Goal: Navigation & Orientation: Understand site structure

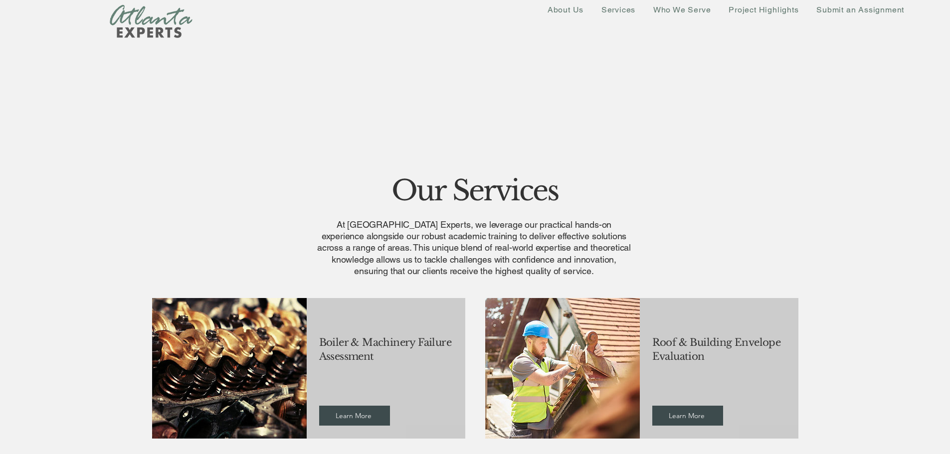
scroll to position [99, 0]
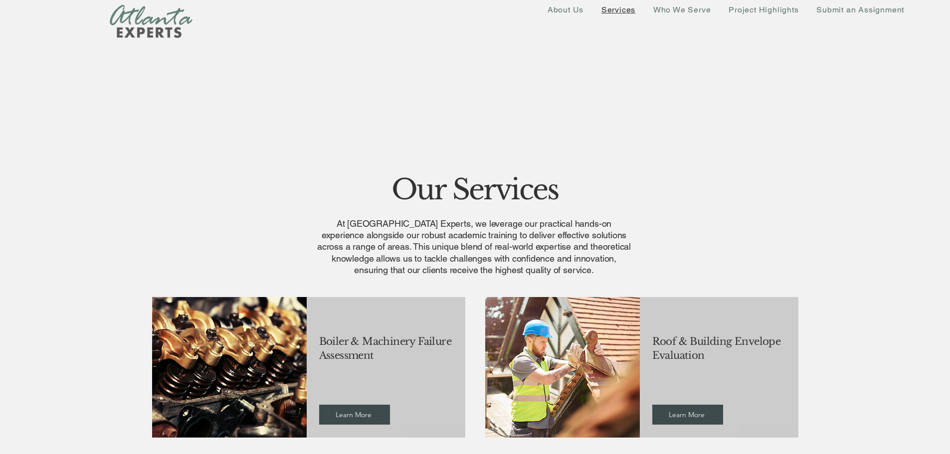
click at [621, 10] on span "Services" at bounding box center [618, 9] width 34 height 9
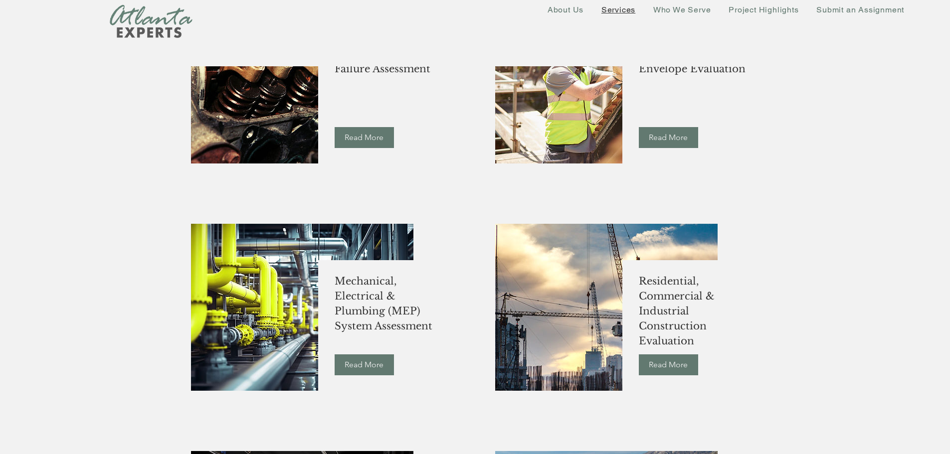
scroll to position [249, 0]
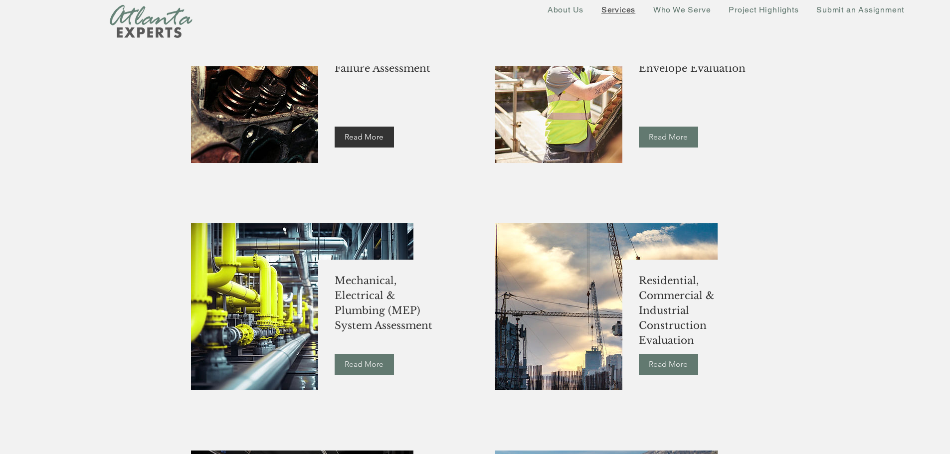
click at [353, 146] on link "Read More" at bounding box center [364, 137] width 59 height 21
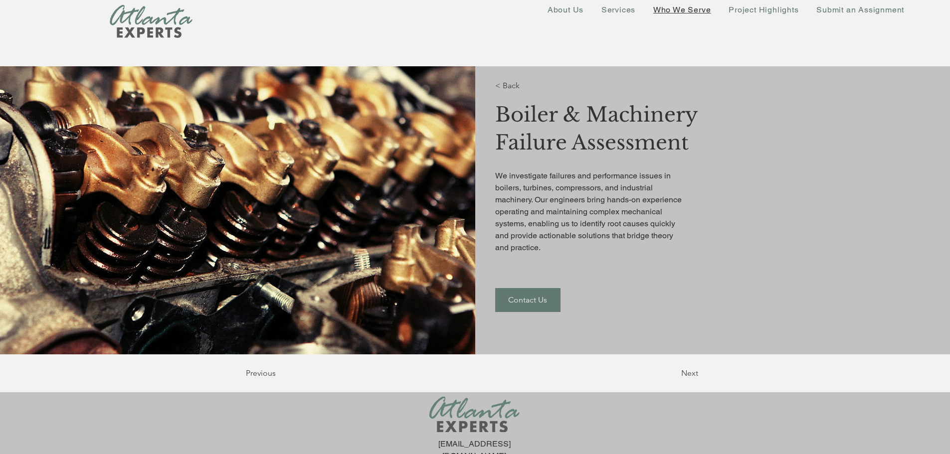
click at [671, 12] on span "Who We Serve" at bounding box center [682, 9] width 58 height 9
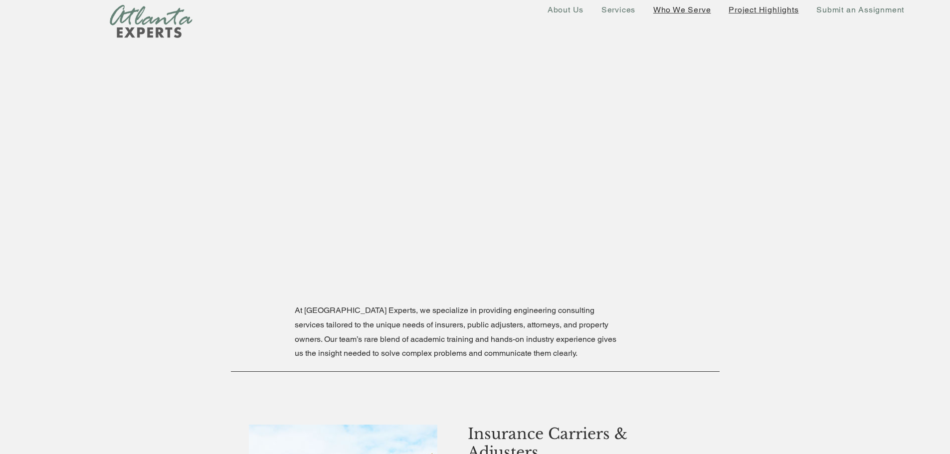
click at [758, 7] on span "Project Highlights" at bounding box center [764, 9] width 70 height 9
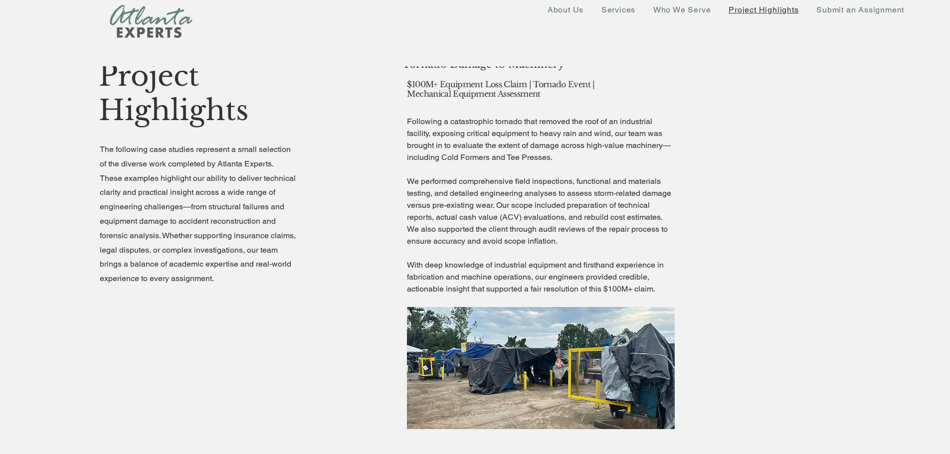
scroll to position [49, 0]
click at [671, 10] on span "Who We Serve" at bounding box center [682, 9] width 58 height 9
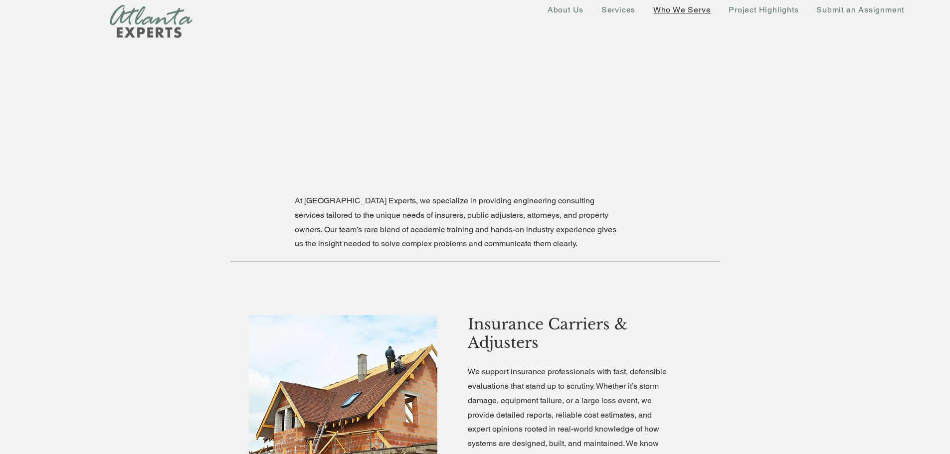
scroll to position [109, 0]
click at [560, 13] on span "About Us" at bounding box center [566, 9] width 36 height 9
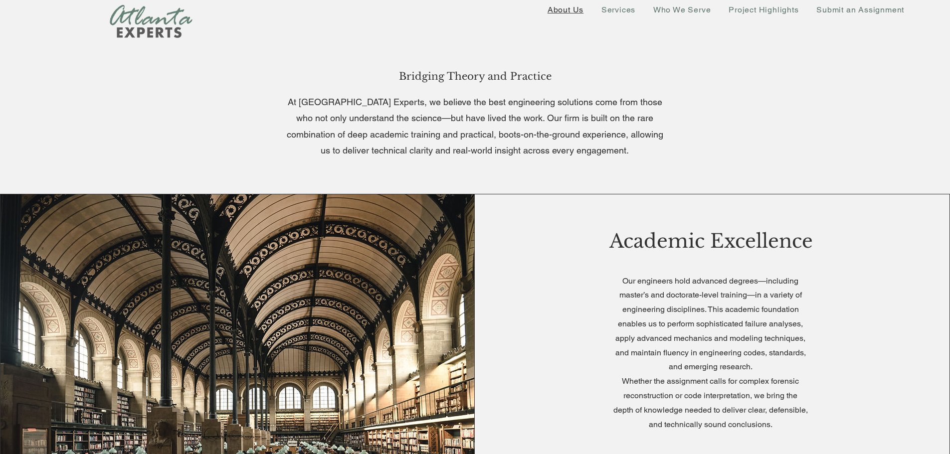
scroll to position [67, 0]
click at [747, 9] on span "Project Highlights" at bounding box center [764, 9] width 70 height 9
